Goal: Entertainment & Leisure: Consume media (video, audio)

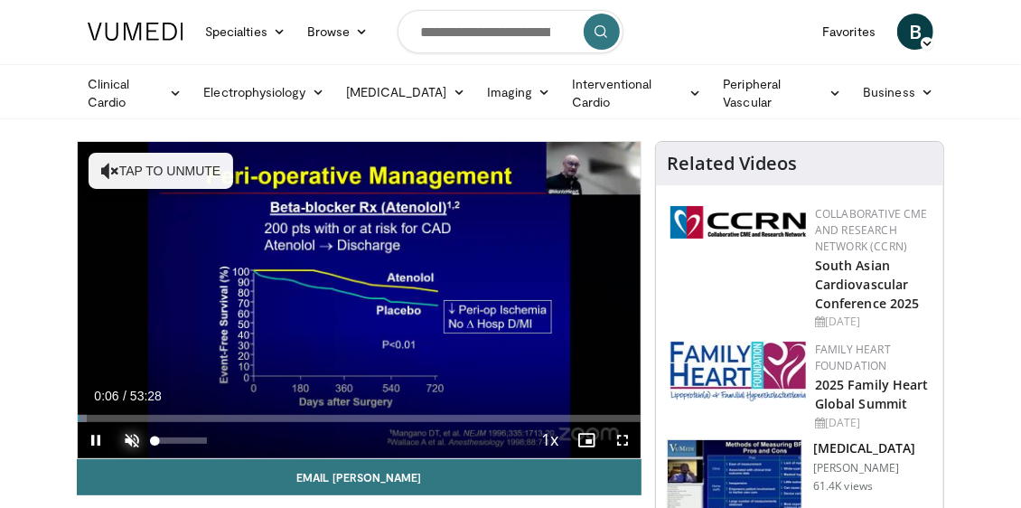
click at [136, 436] on span "Video Player" at bounding box center [132, 440] width 36 height 36
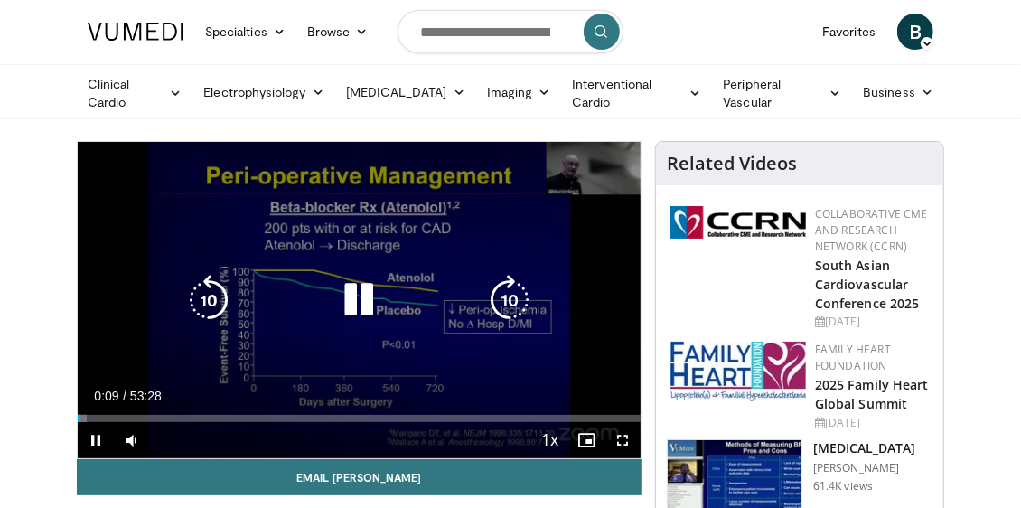
click at [512, 300] on icon "Video Player" at bounding box center [509, 300] width 51 height 51
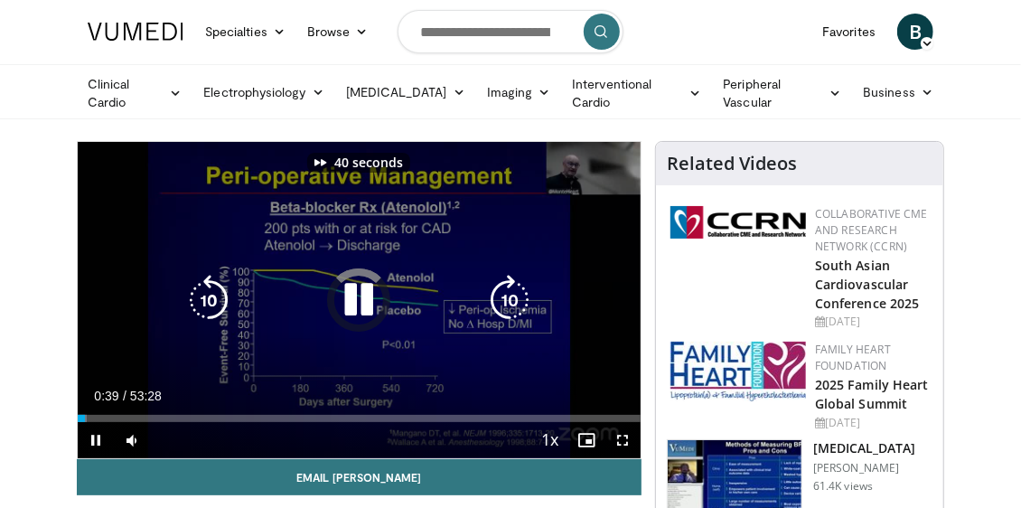
click at [512, 300] on icon "Video Player" at bounding box center [509, 300] width 51 height 51
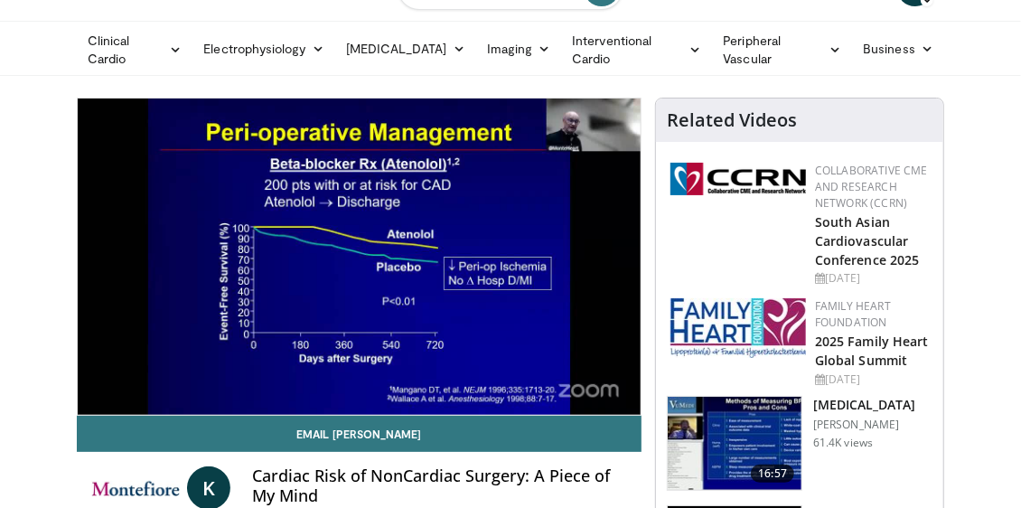
scroll to position [42, 0]
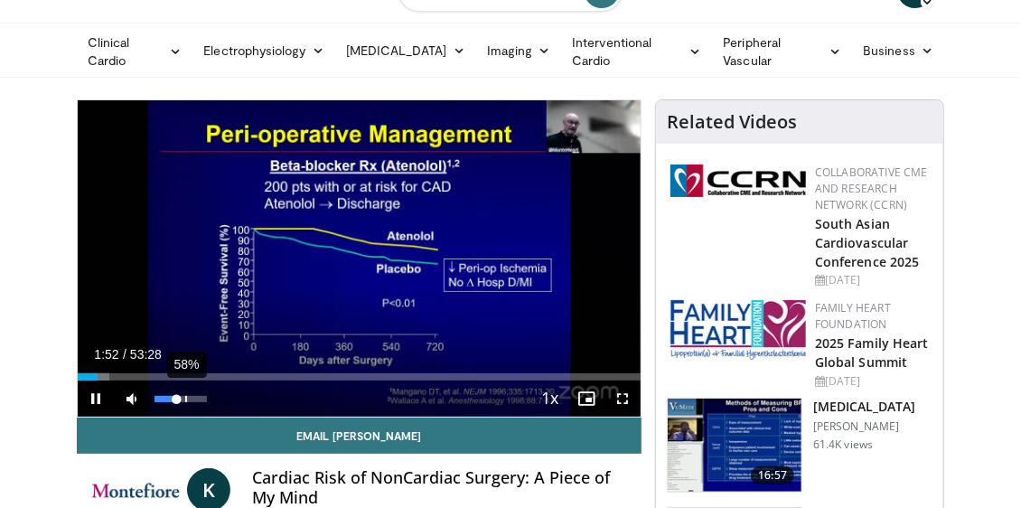
click at [184, 396] on div "58%" at bounding box center [181, 399] width 52 height 6
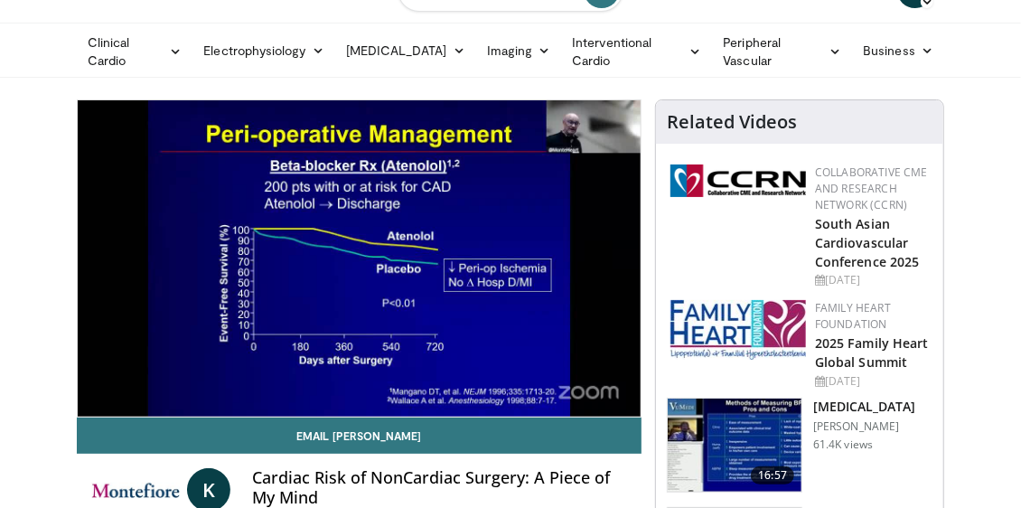
click at [460, 362] on video-js "**********" at bounding box center [359, 258] width 563 height 316
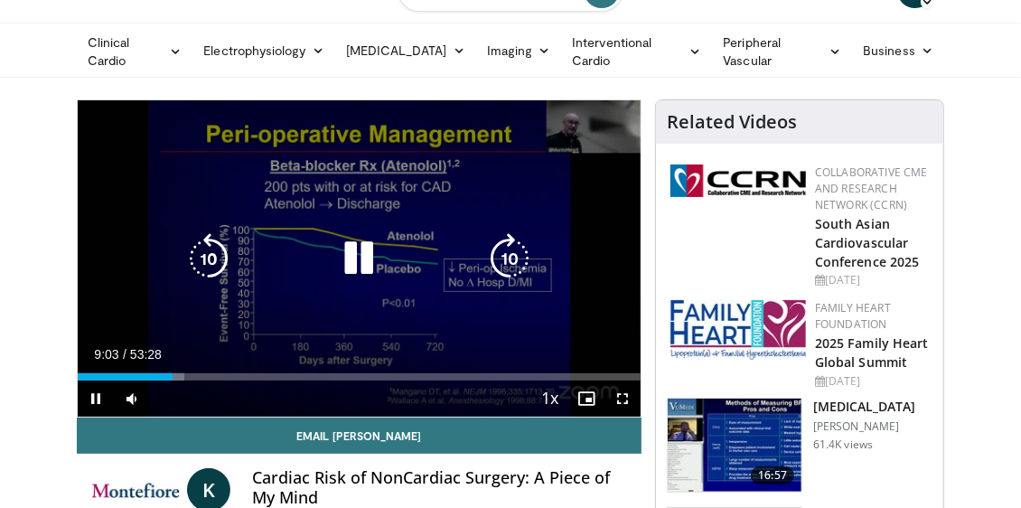
click at [210, 255] on icon "Video Player" at bounding box center [208, 258] width 51 height 51
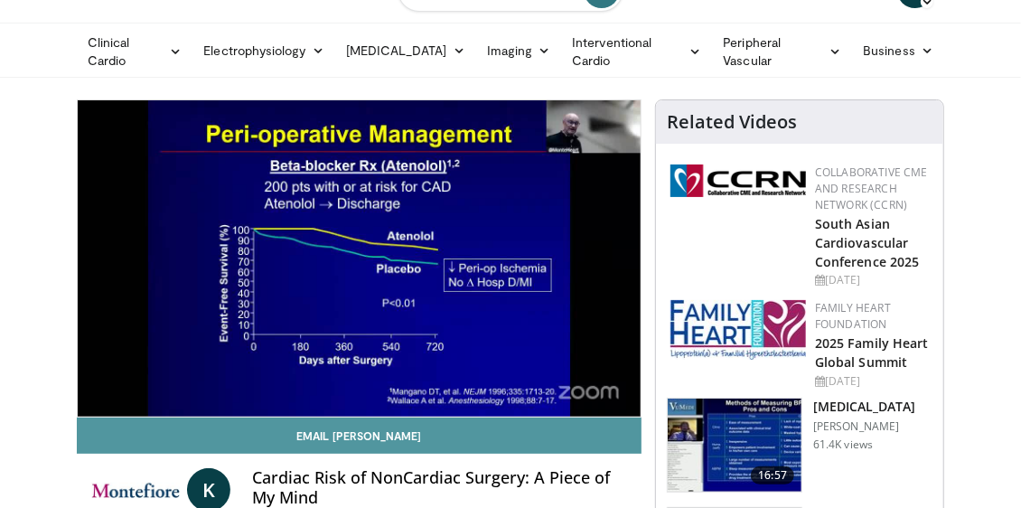
click at [553, 432] on link "Email [PERSON_NAME]" at bounding box center [359, 436] width 565 height 36
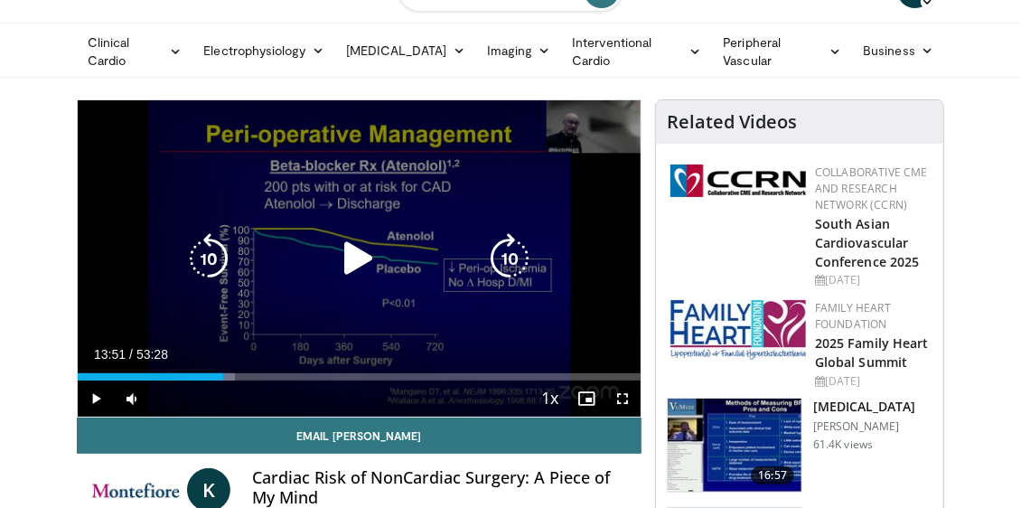
click at [182, 253] on div "10 seconds Tap to unmute" at bounding box center [359, 258] width 563 height 316
click at [216, 250] on icon "Video Player" at bounding box center [208, 258] width 51 height 51
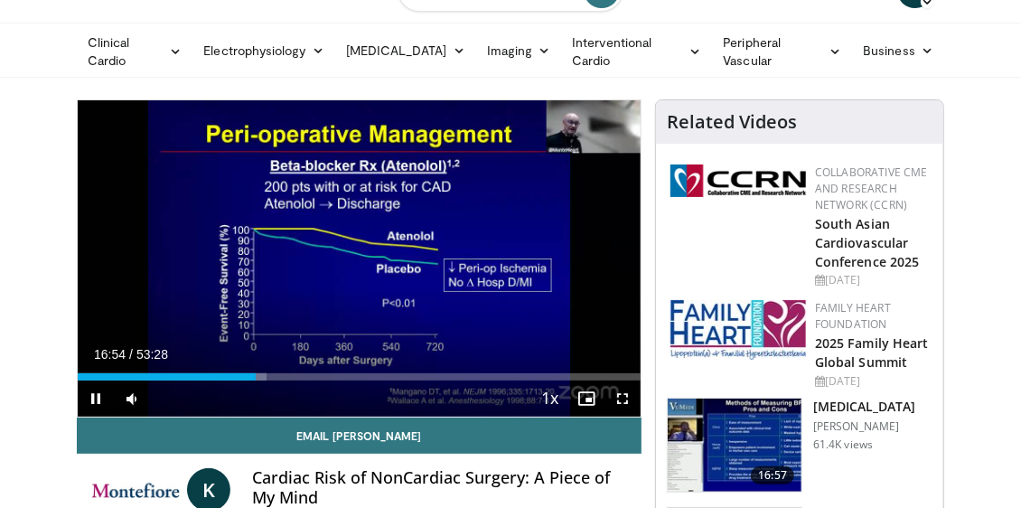
click at [439, 346] on div "Current Time 16:54 / Duration 53:28" at bounding box center [359, 354] width 563 height 16
click at [439, 343] on video-js "**********" at bounding box center [359, 258] width 563 height 316
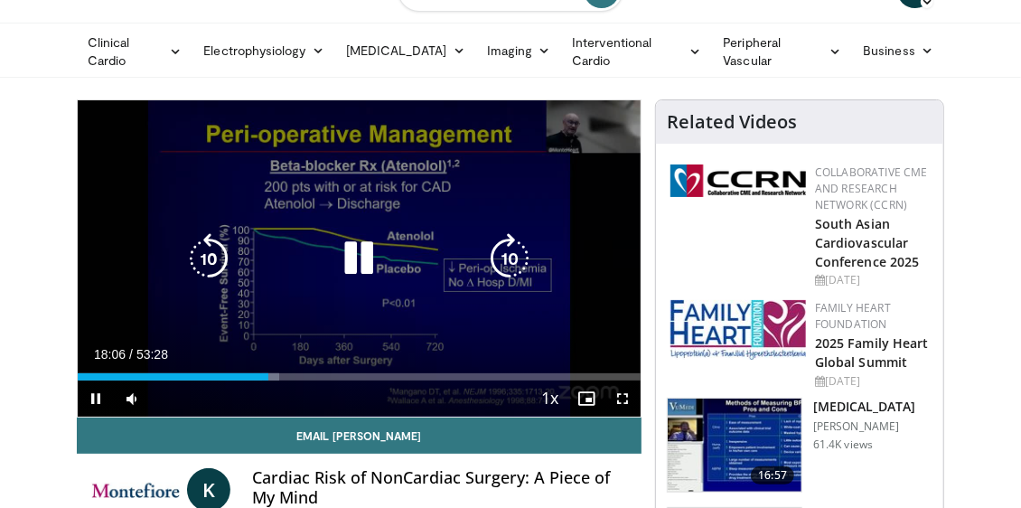
click at [602, 338] on div "10 seconds Tap to unmute" at bounding box center [359, 258] width 563 height 316
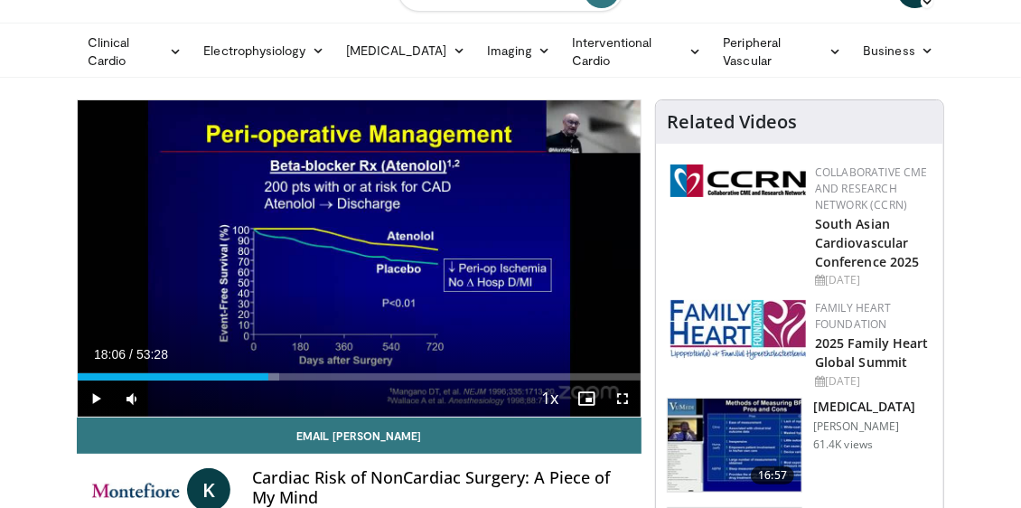
click at [602, 338] on div "10 seconds Tap to unmute" at bounding box center [359, 258] width 563 height 316
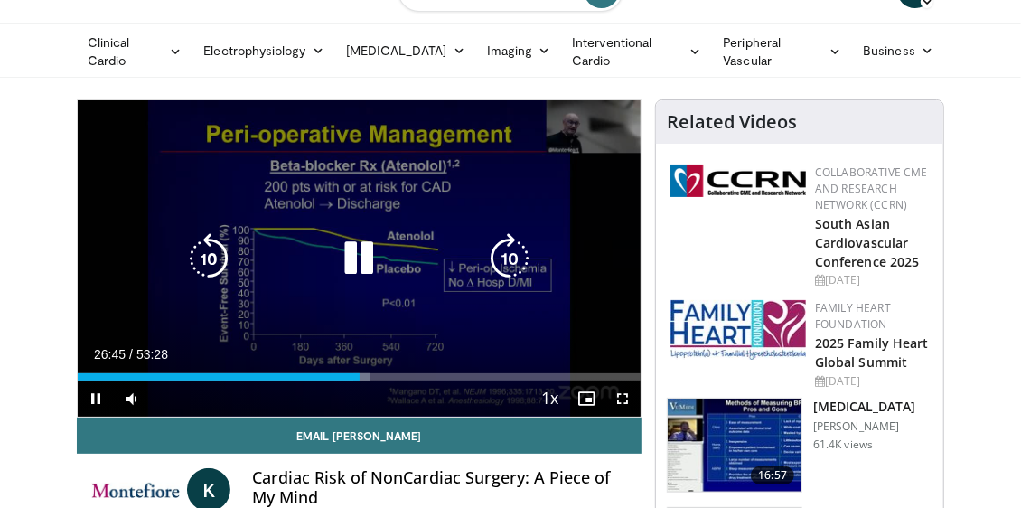
click at [213, 261] on icon "Video Player" at bounding box center [208, 258] width 51 height 51
click at [220, 266] on icon "Video Player" at bounding box center [208, 258] width 51 height 51
click at [216, 251] on icon "Video Player" at bounding box center [208, 258] width 51 height 51
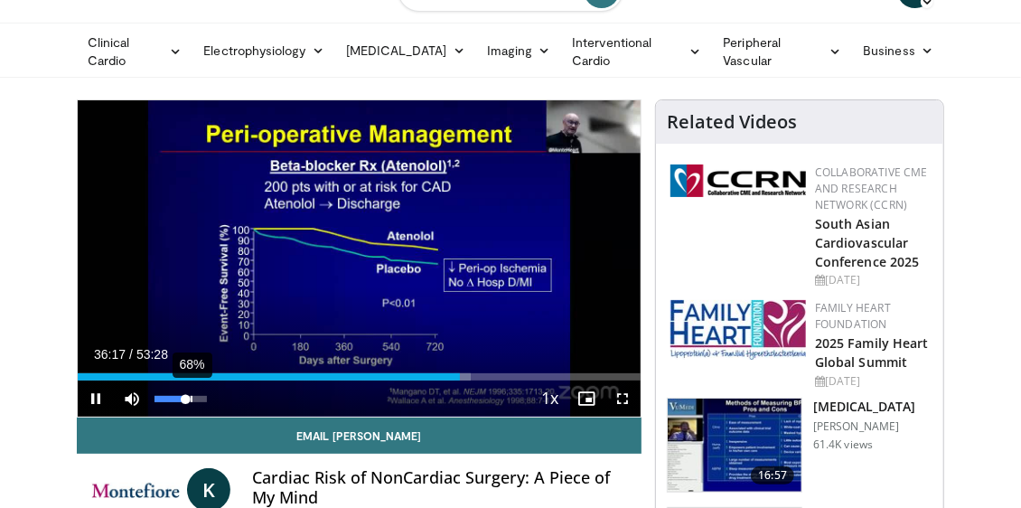
click at [185, 396] on div "Volume Level" at bounding box center [170, 399] width 31 height 6
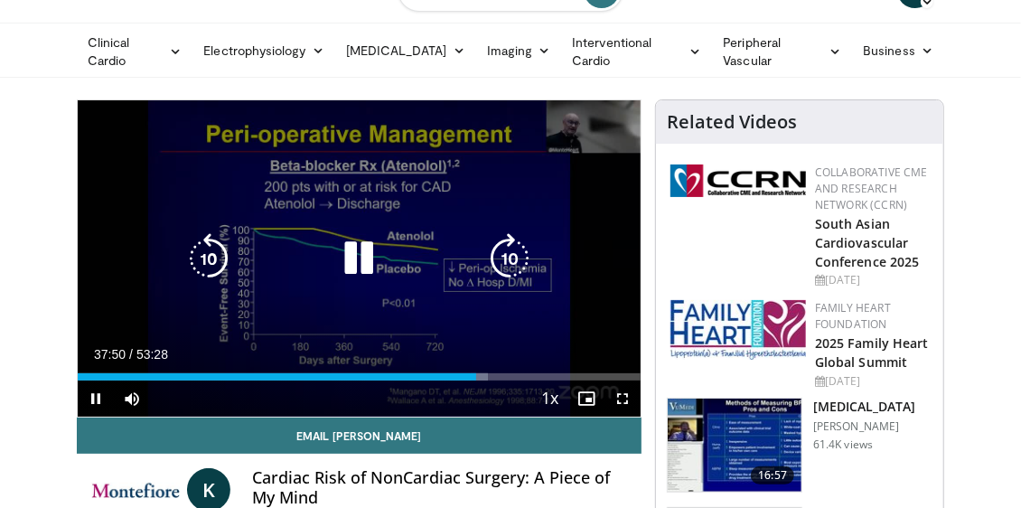
click at [268, 252] on div "Video Player" at bounding box center [360, 258] width 338 height 36
click at [348, 252] on icon "Video Player" at bounding box center [359, 258] width 51 height 51
click at [351, 241] on icon "Video Player" at bounding box center [359, 258] width 51 height 51
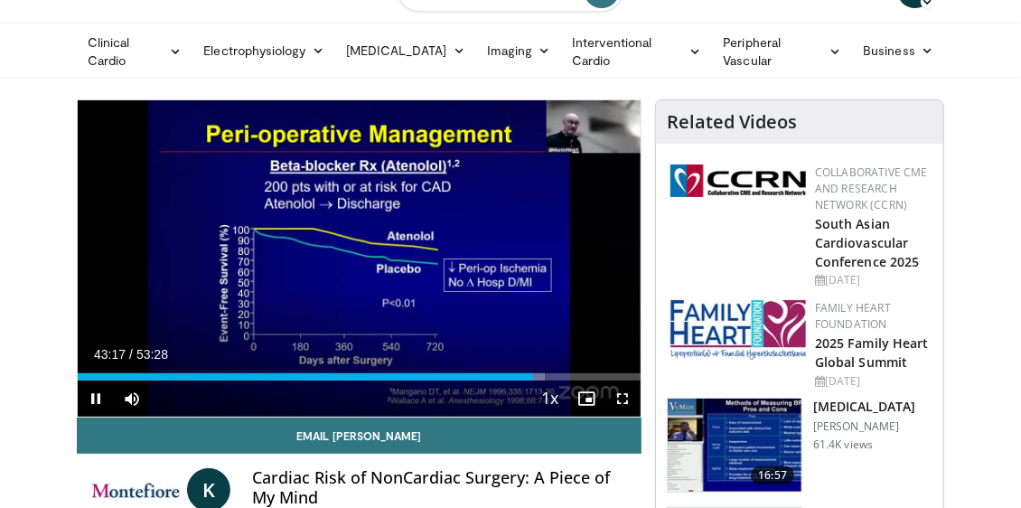
click at [538, 349] on div "Current Time 43:17 / Duration 53:28" at bounding box center [359, 354] width 563 height 16
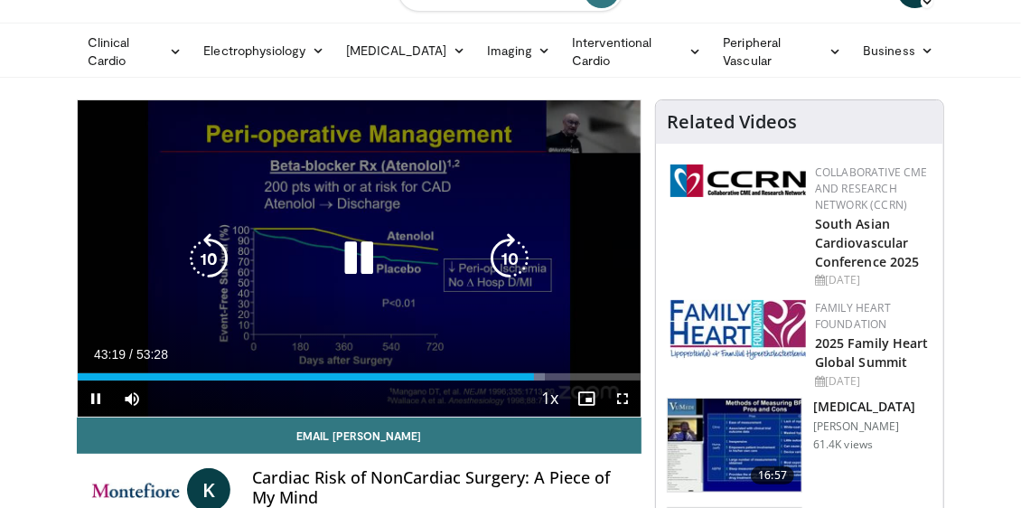
click at [364, 244] on icon "Video Player" at bounding box center [359, 258] width 51 height 51
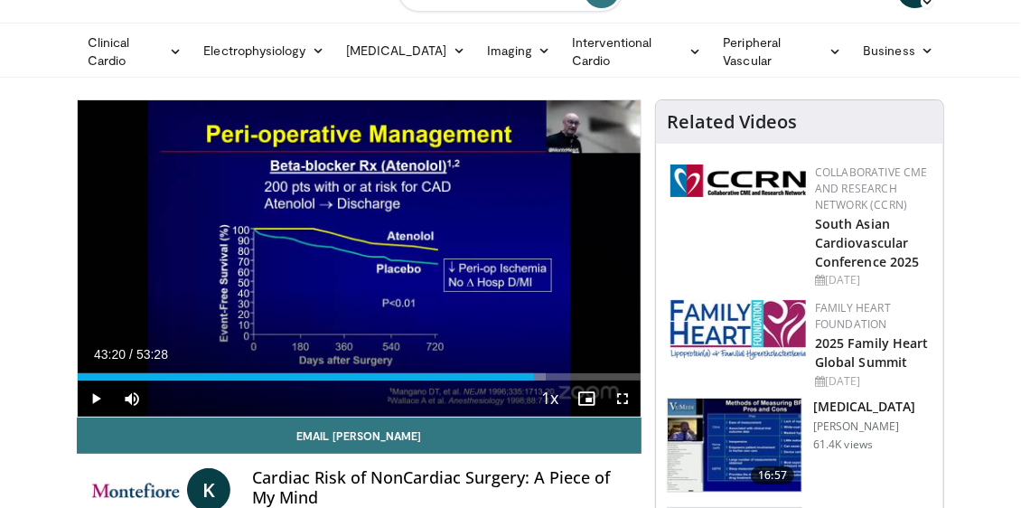
click at [364, 244] on div "20 seconds Tap to unmute" at bounding box center [359, 258] width 563 height 316
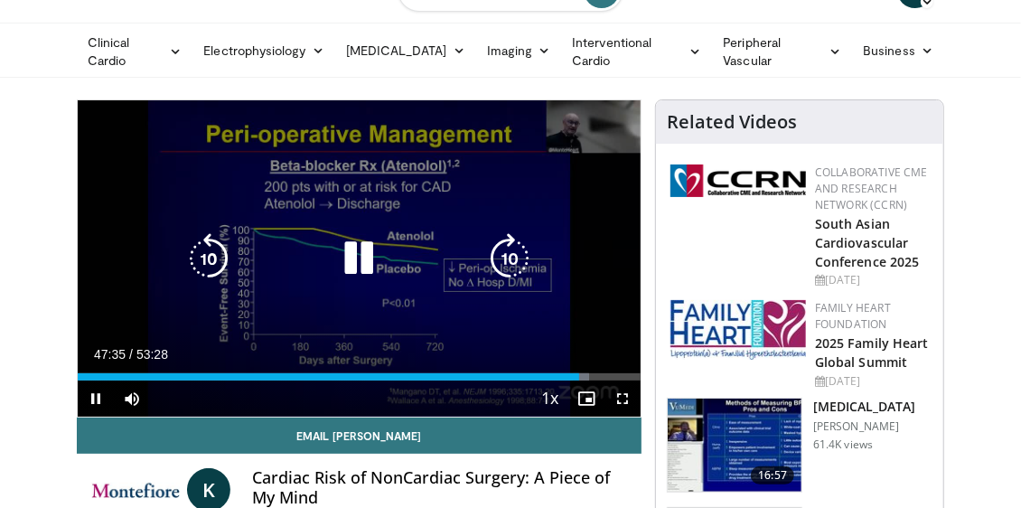
click at [202, 245] on icon "Video Player" at bounding box center [208, 258] width 51 height 51
click at [362, 266] on icon "Video Player" at bounding box center [359, 258] width 51 height 51
click at [502, 330] on div "20 seconds Tap to unmute" at bounding box center [359, 258] width 563 height 316
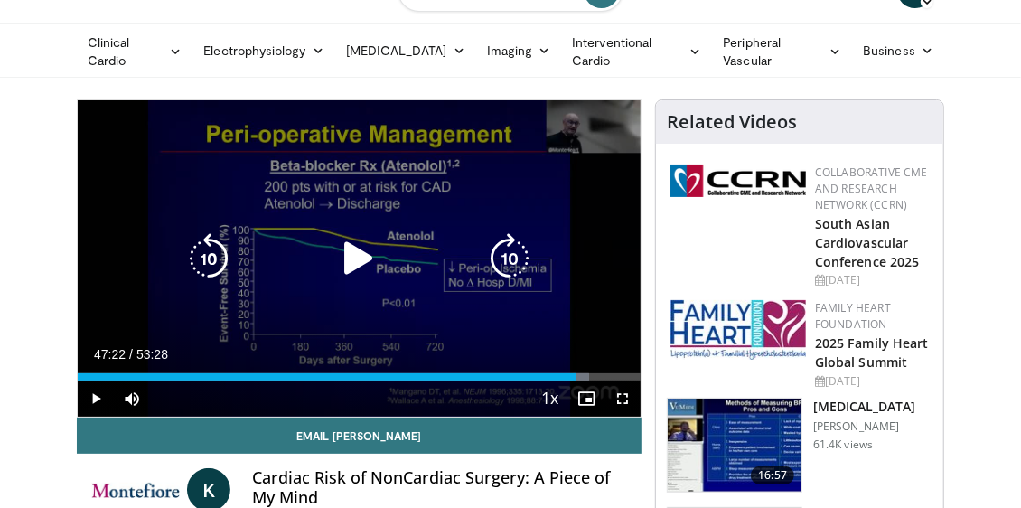
click at [502, 330] on div "20 seconds Tap to unmute" at bounding box center [359, 258] width 563 height 316
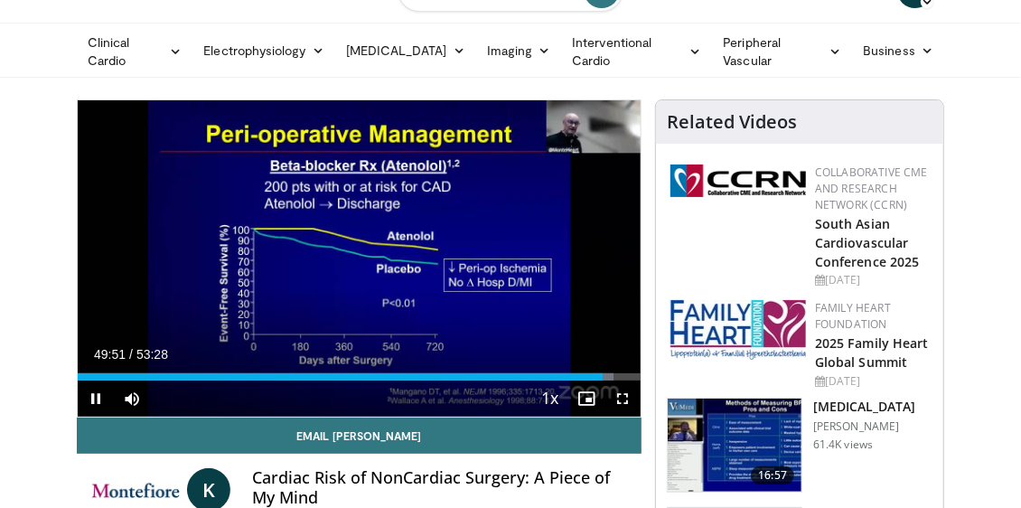
click at [472, 358] on div "Current Time 49:51 / Duration 53:28" at bounding box center [359, 354] width 563 height 16
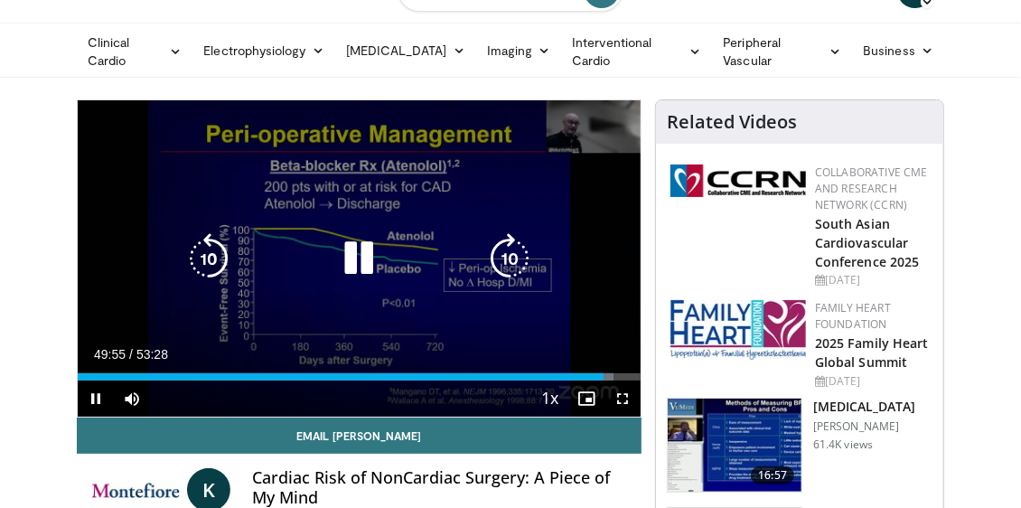
click at [370, 255] on icon "Video Player" at bounding box center [359, 258] width 51 height 51
click at [369, 250] on icon "Video Player" at bounding box center [359, 258] width 51 height 51
